Goal: Transaction & Acquisition: Download file/media

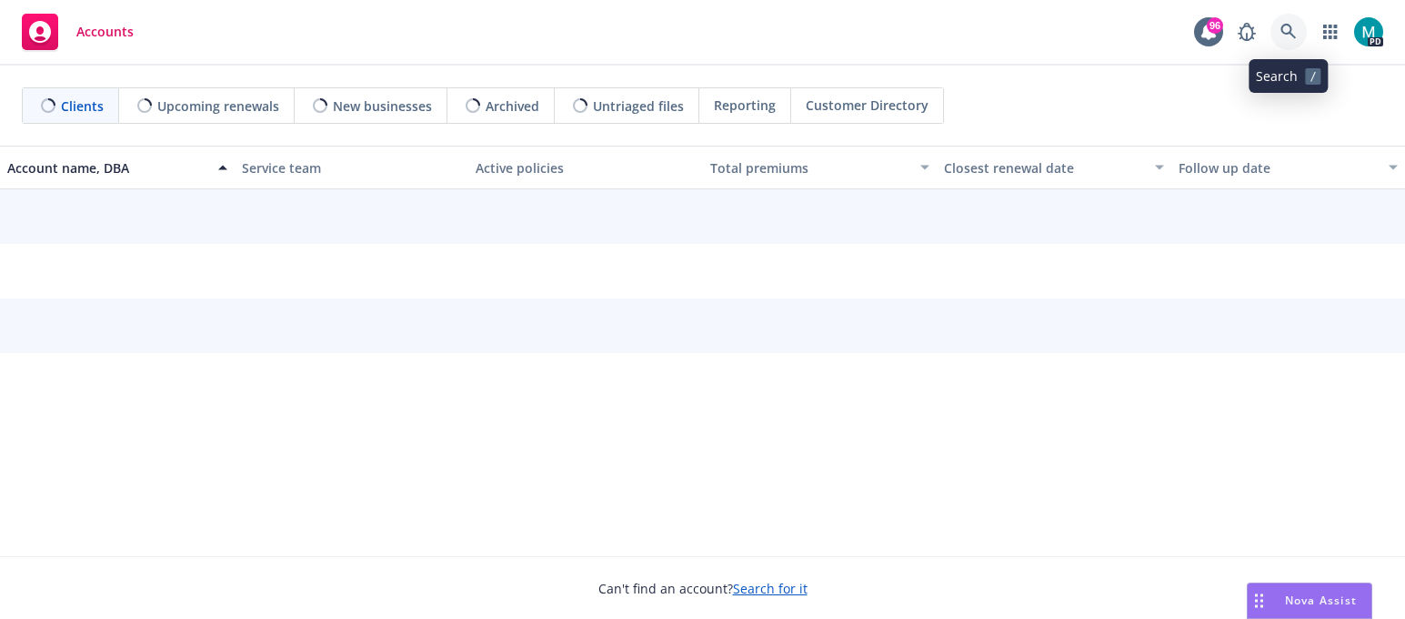
click at [1283, 33] on icon at bounding box center [1288, 31] width 15 height 15
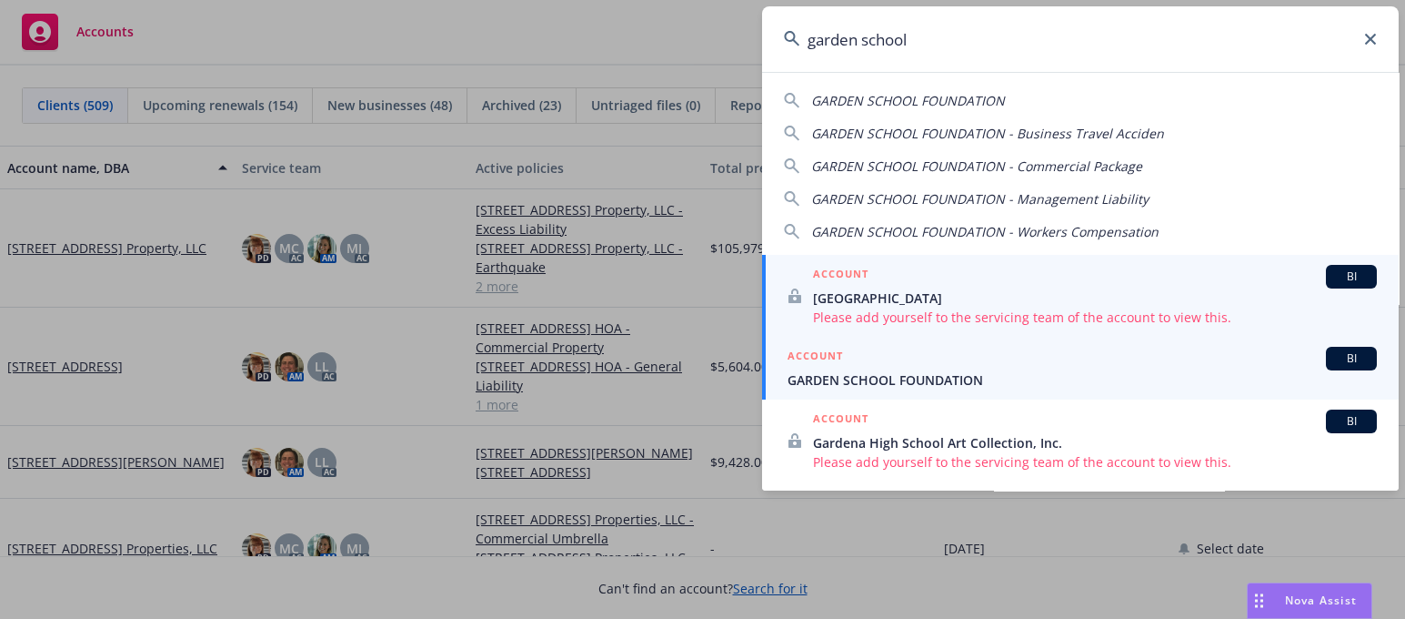
type input "garden school"
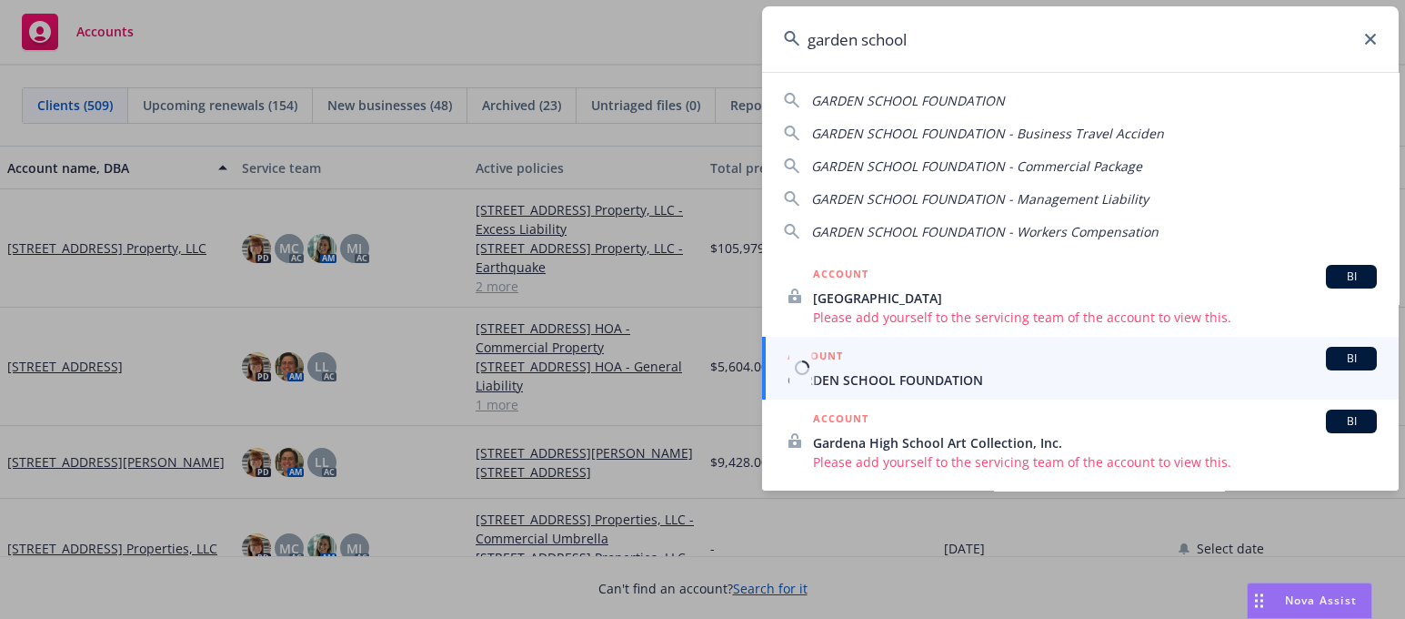
click at [866, 375] on span "GARDEN SCHOOL FOUNDATION" at bounding box center [1082, 379] width 589 height 19
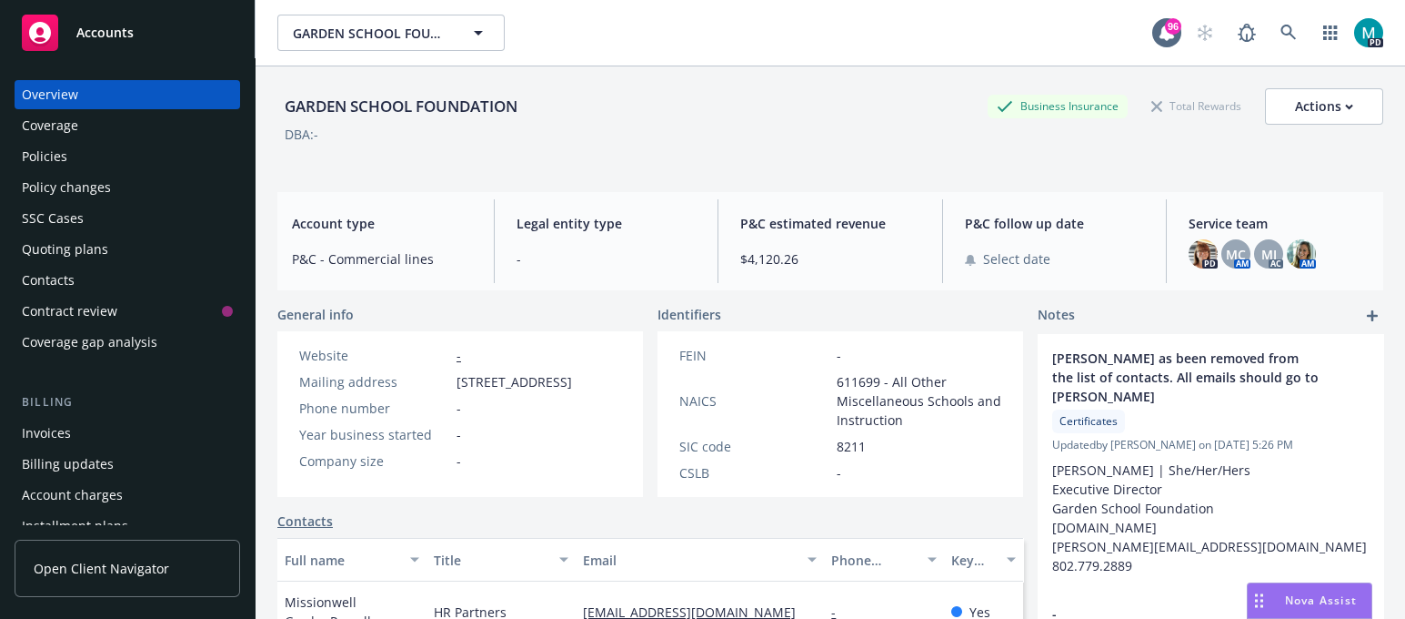
click at [42, 161] on div "Policies" at bounding box center [44, 156] width 45 height 29
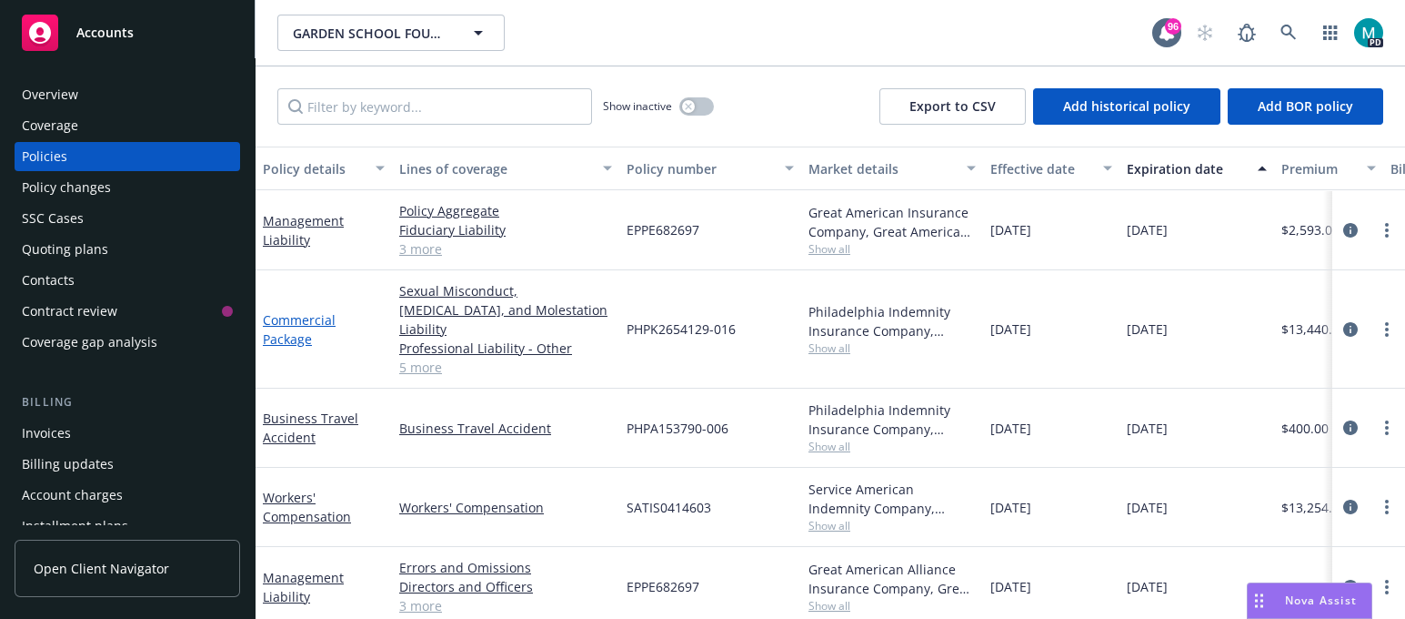
click at [292, 311] on link "Commercial Package" at bounding box center [299, 329] width 73 height 36
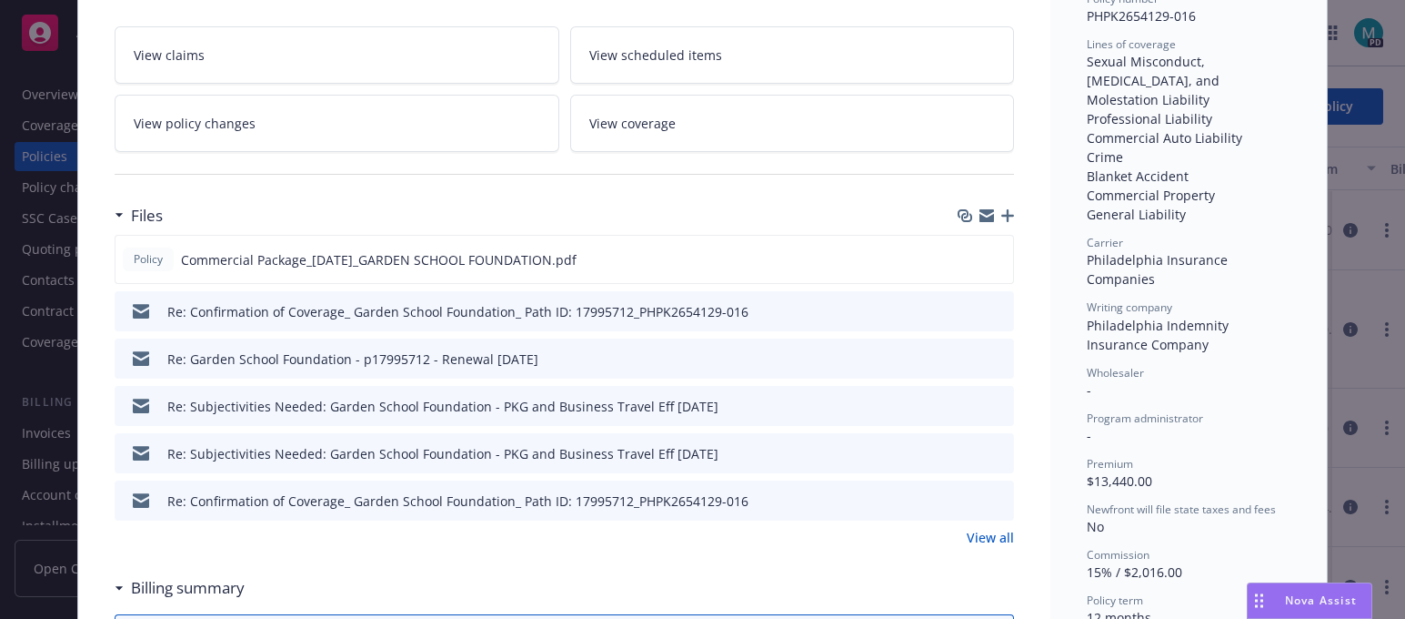
scroll to position [569, 0]
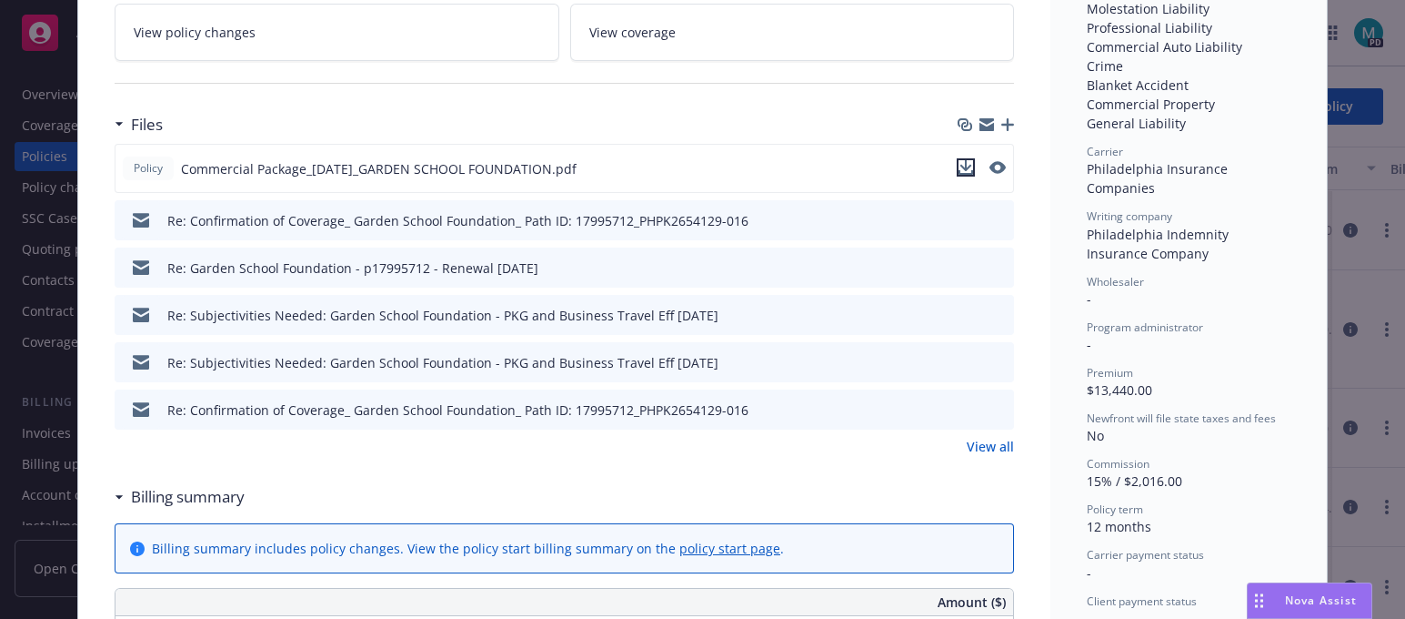
click at [959, 160] on icon "download file" at bounding box center [966, 167] width 15 height 15
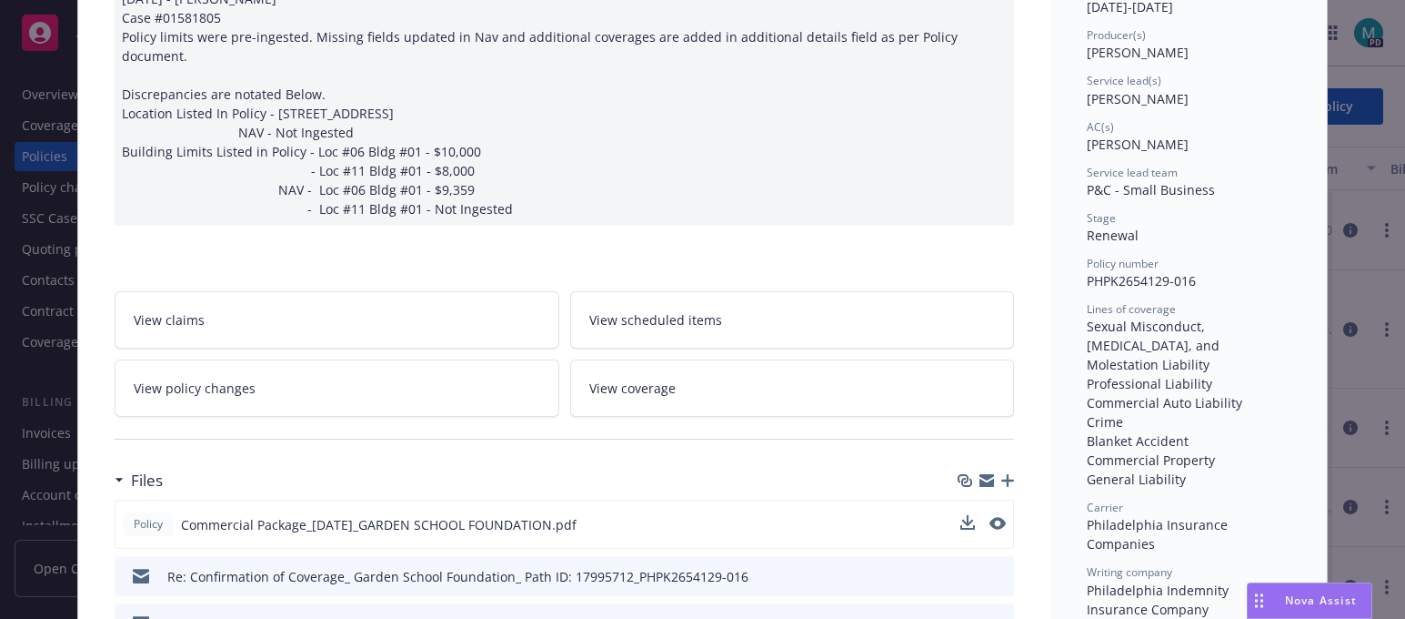
scroll to position [0, 0]
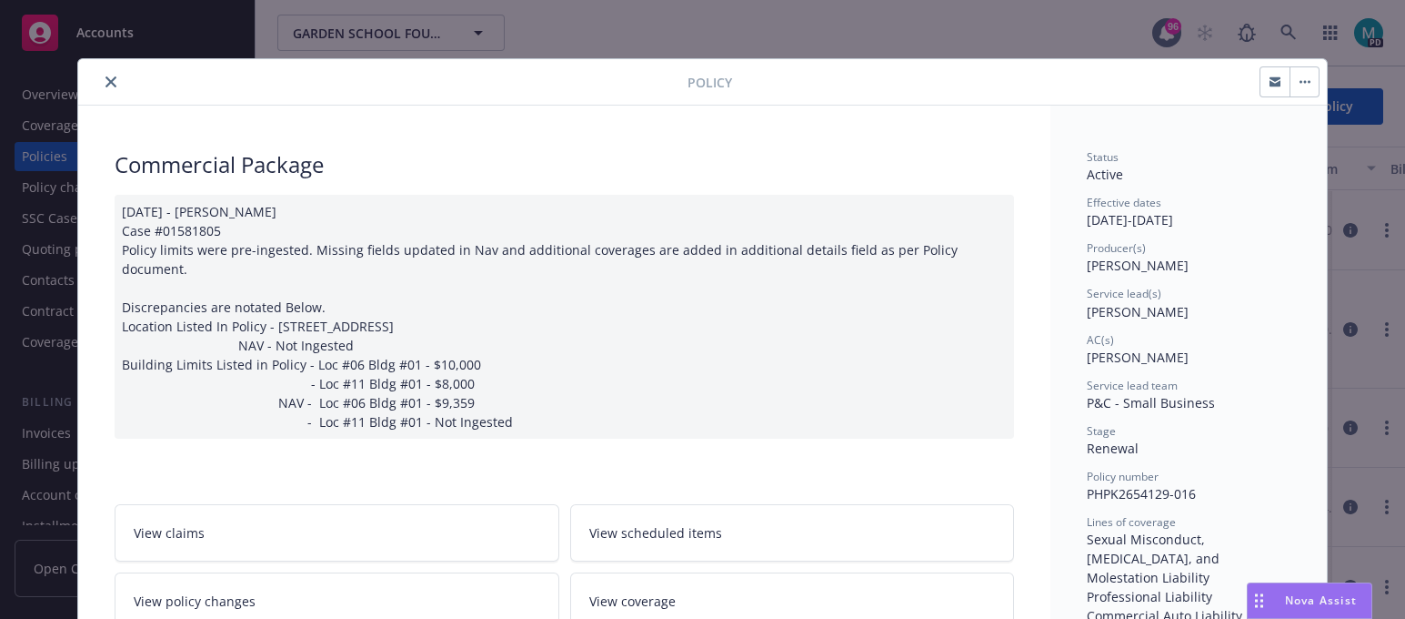
click at [100, 74] on button "close" at bounding box center [111, 82] width 22 height 22
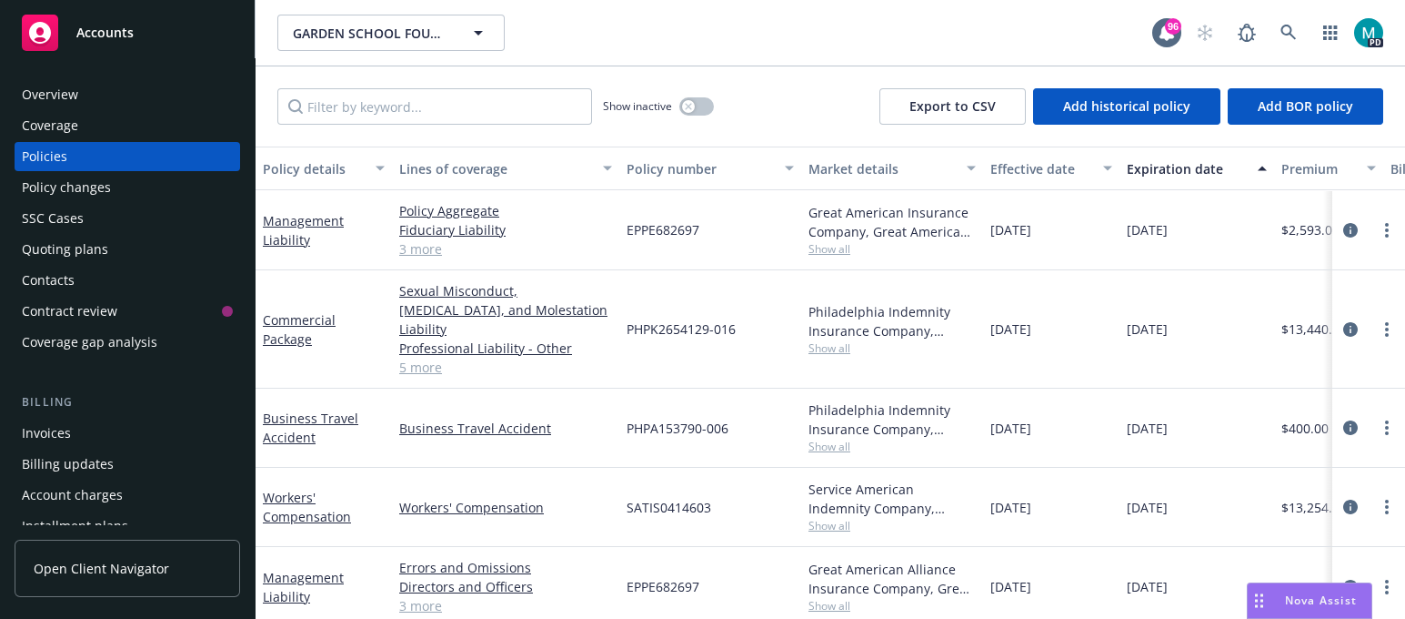
click at [99, 38] on span "Accounts" at bounding box center [104, 32] width 57 height 15
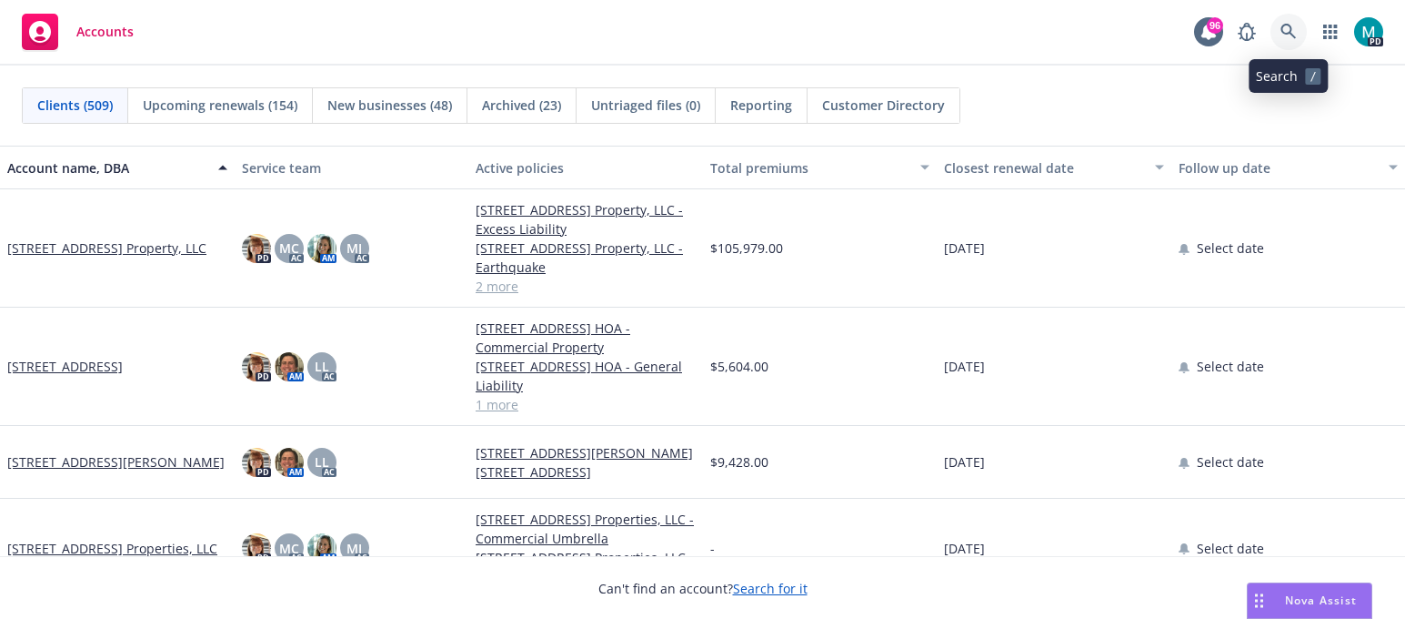
click at [1285, 32] on icon at bounding box center [1289, 32] width 16 height 16
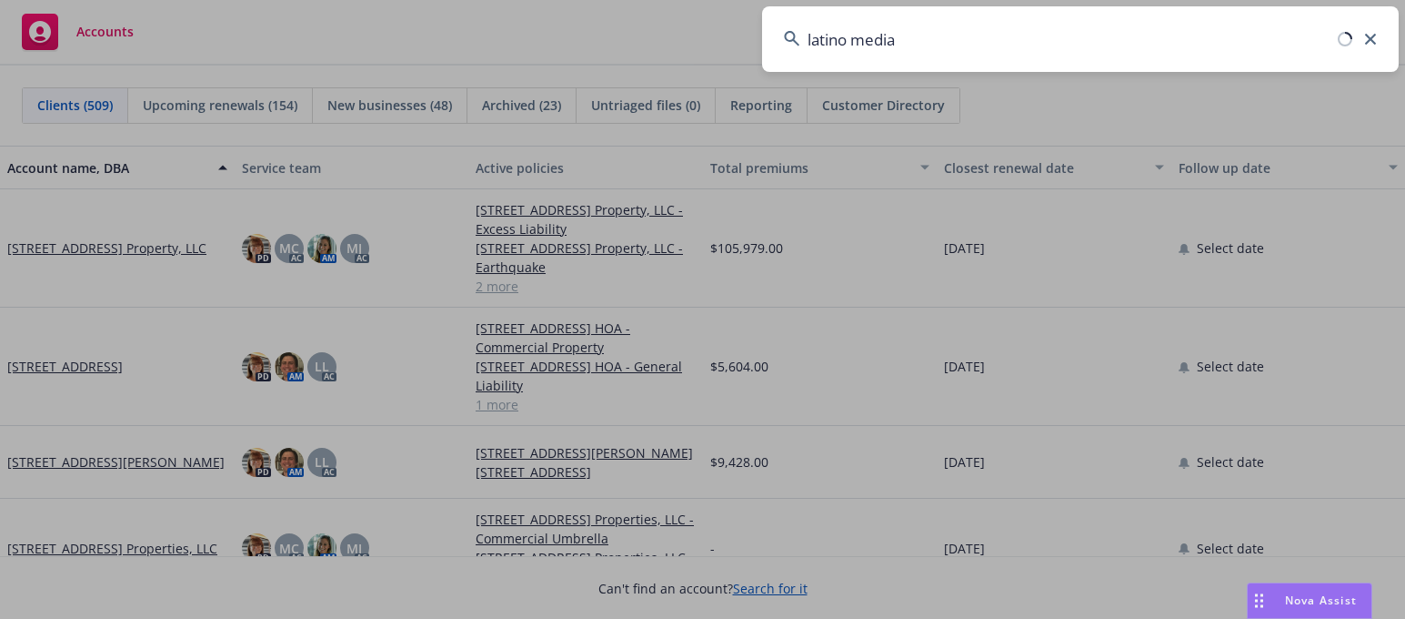
click at [921, 35] on input "latino media" at bounding box center [1080, 38] width 637 height 65
drag, startPoint x: 921, startPoint y: 35, endPoint x: 753, endPoint y: 37, distance: 167.4
click at [753, 37] on div "latino media" at bounding box center [702, 309] width 1405 height 619
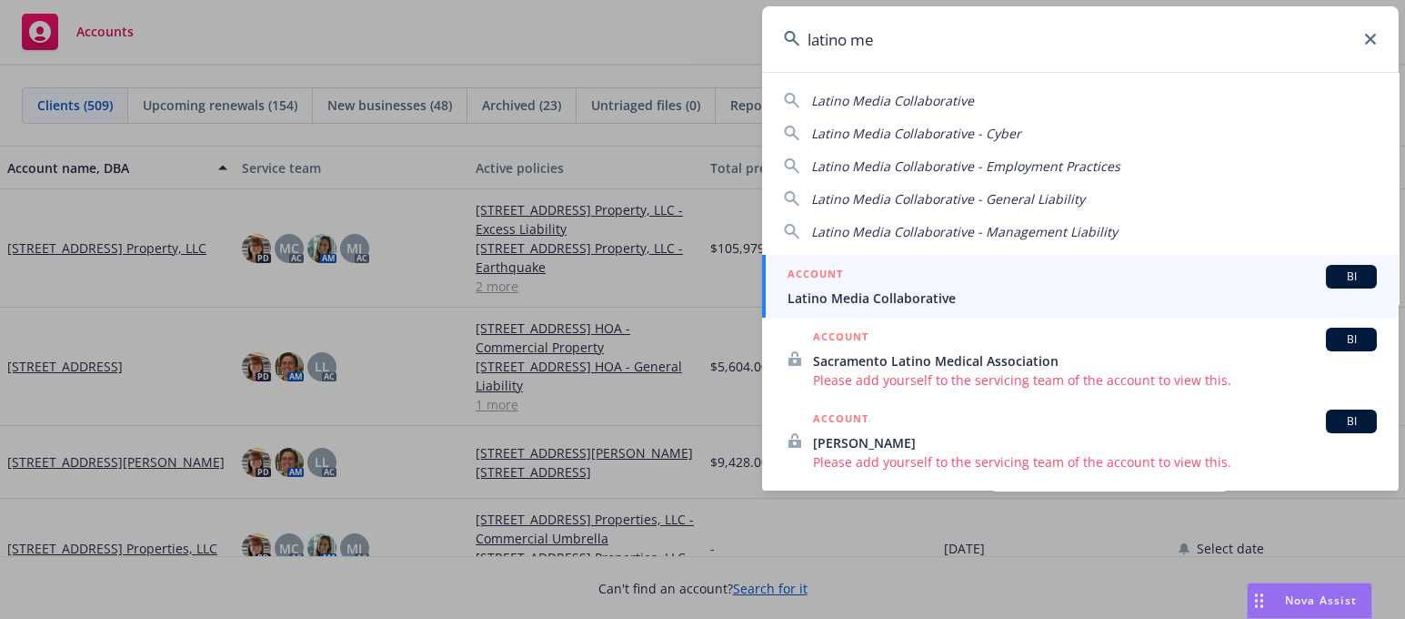
type input "latino me"
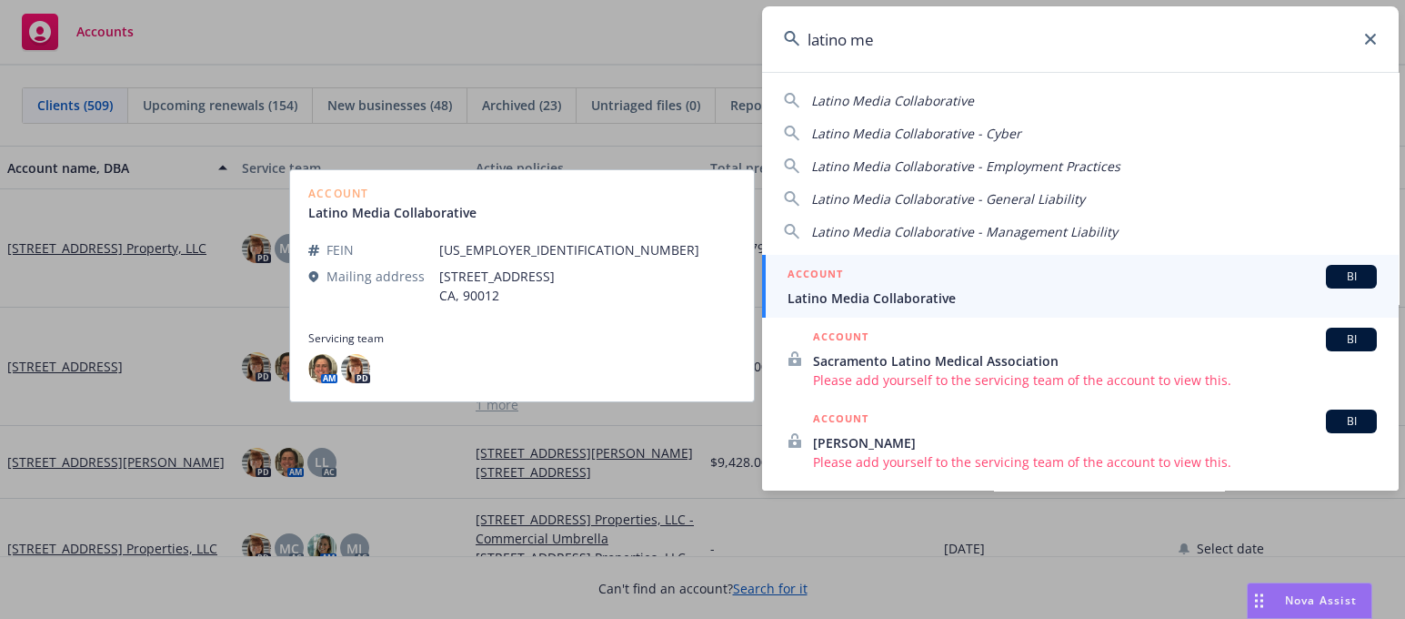
click at [915, 298] on span "Latino Media Collaborative" at bounding box center [1082, 297] width 589 height 19
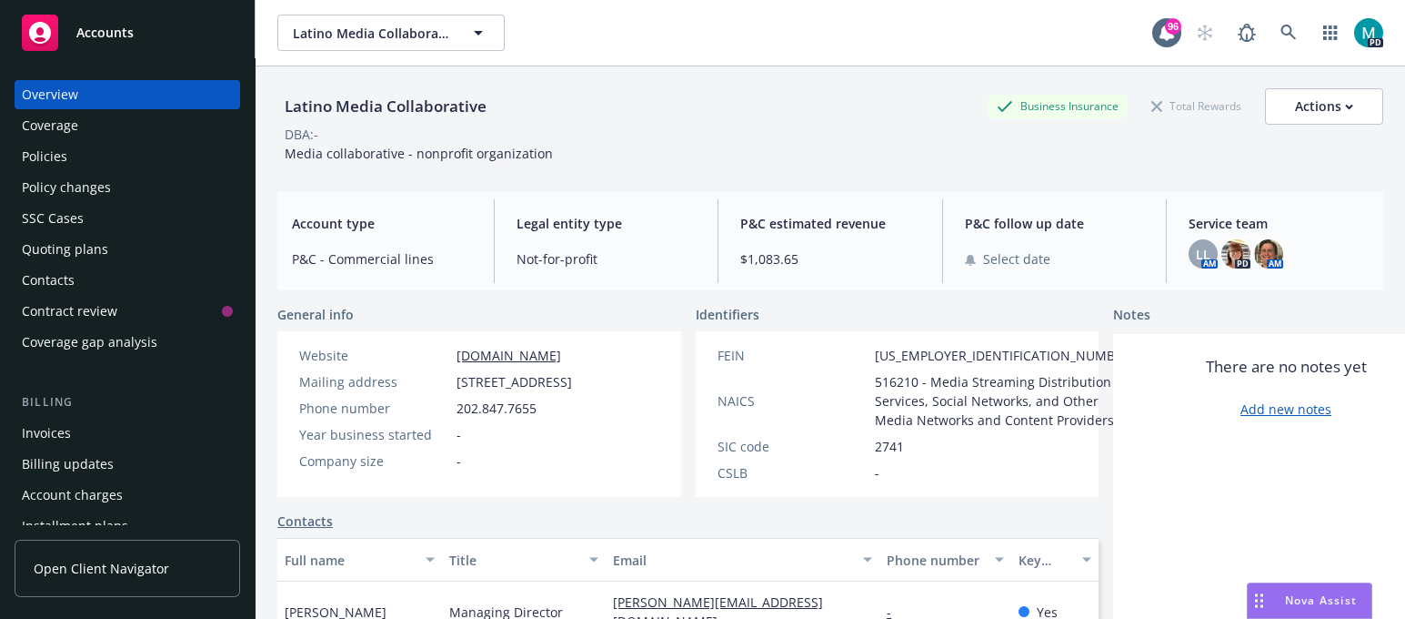
click at [72, 152] on div "Policies" at bounding box center [127, 156] width 211 height 29
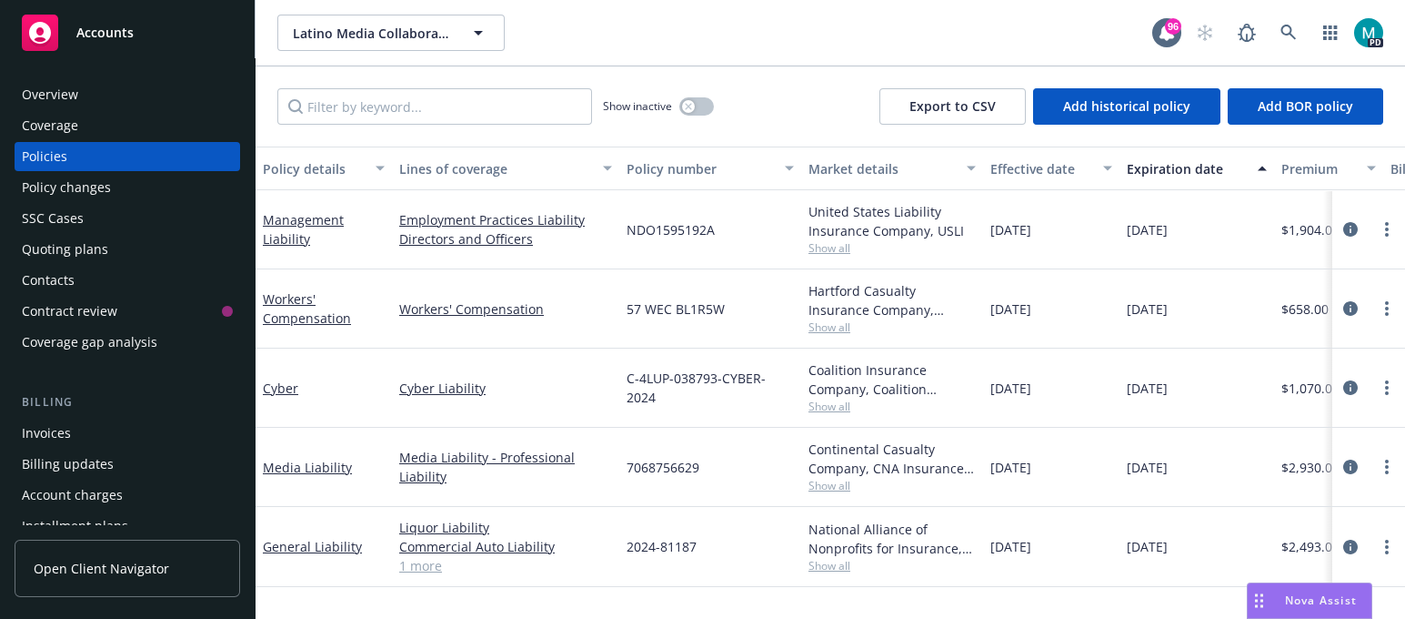
click at [836, 251] on span "Show all" at bounding box center [892, 247] width 167 height 15
click at [761, 140] on div "Show inactive Export to CSV Add historical policy Add BOR policy" at bounding box center [831, 106] width 1150 height 80
click at [282, 386] on link "Cyber" at bounding box center [280, 387] width 35 height 17
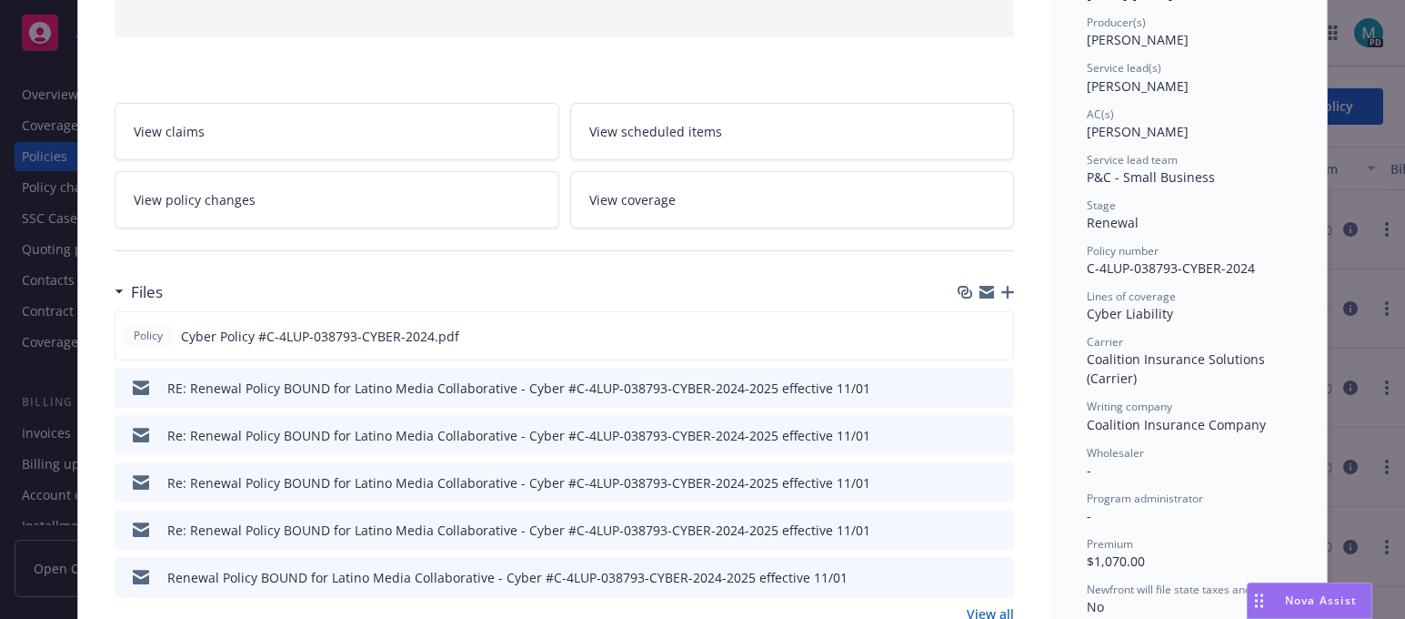
scroll to position [226, 0]
click at [965, 325] on button "download file" at bounding box center [966, 334] width 18 height 18
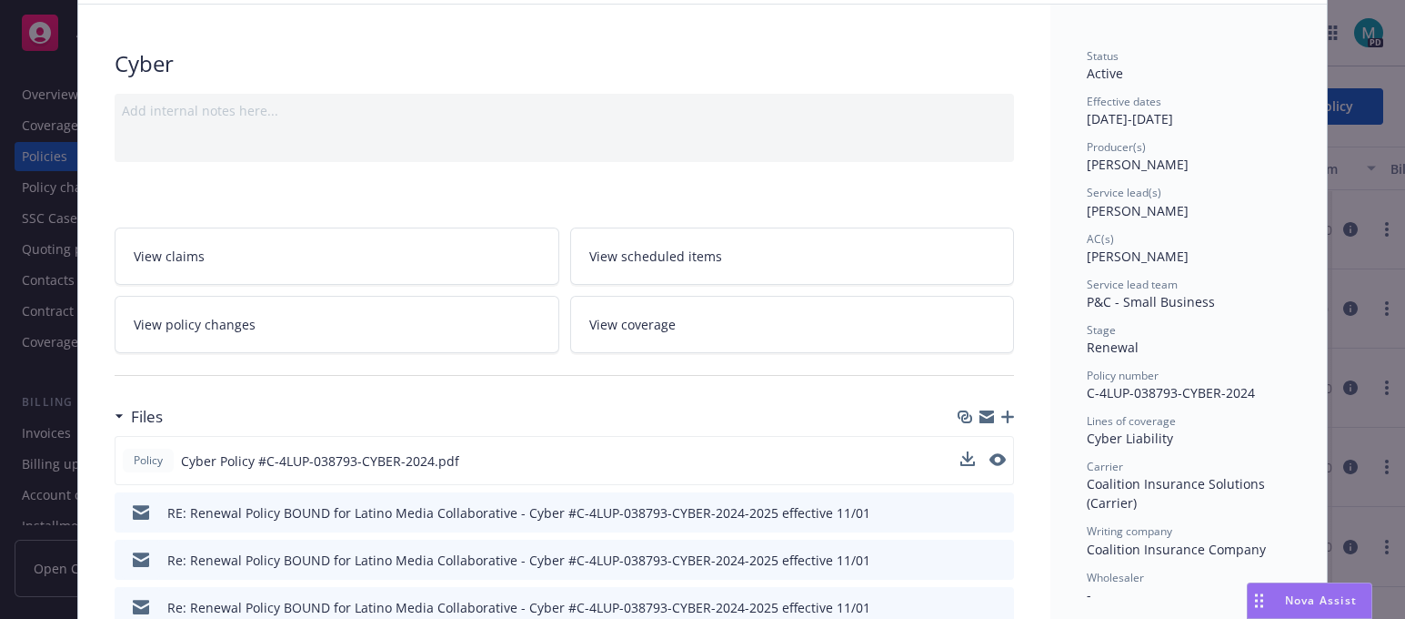
scroll to position [0, 0]
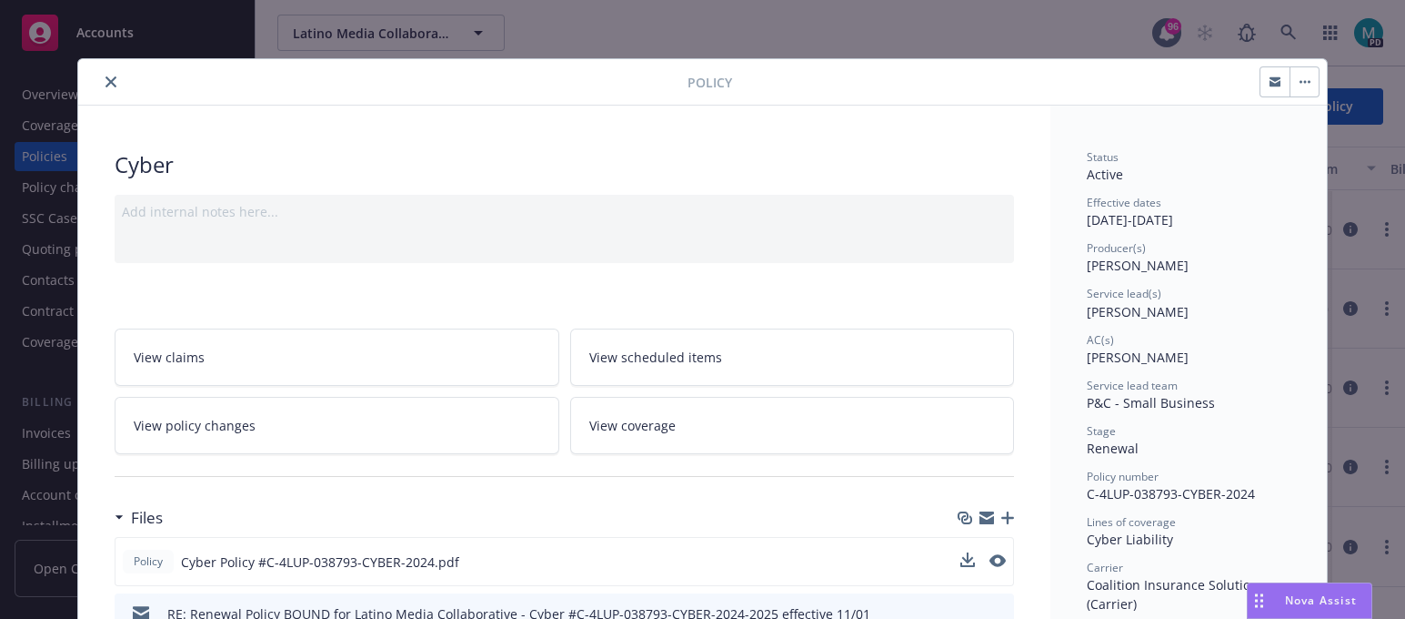
click at [106, 81] on icon "close" at bounding box center [111, 81] width 11 height 11
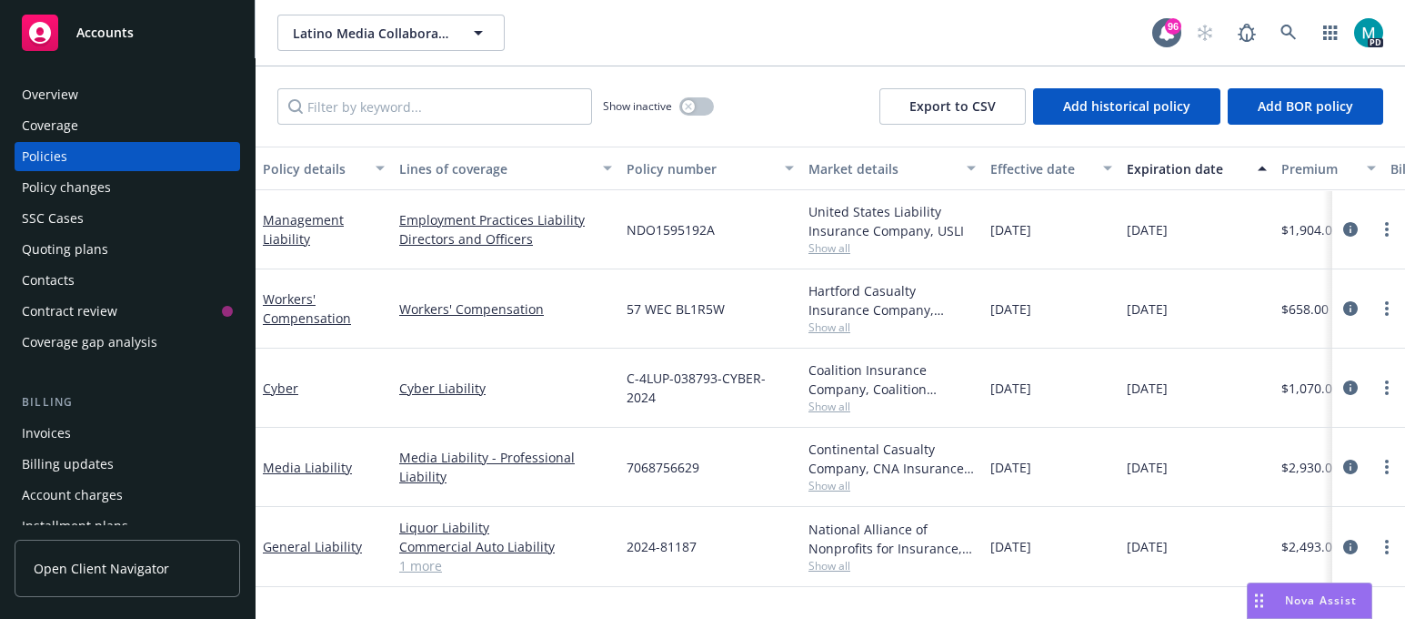
click at [79, 89] on div "Overview" at bounding box center [127, 94] width 211 height 29
